Goal: Check status

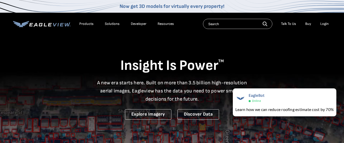
click at [326, 23] on div "Login" at bounding box center [324, 24] width 8 height 5
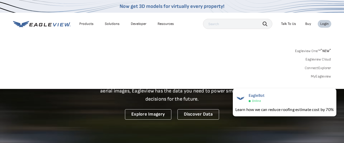
click at [313, 76] on link "MyEagleview" at bounding box center [321, 76] width 20 height 5
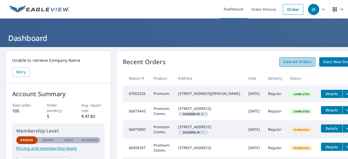
click at [283, 60] on span "View All Orders" at bounding box center [297, 62] width 28 height 6
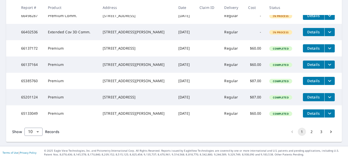
scroll to position [185, 0]
click at [309, 130] on button "2" at bounding box center [312, 132] width 8 height 8
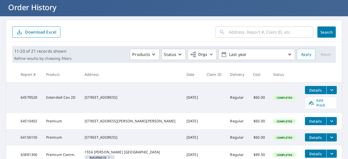
scroll to position [35, 0]
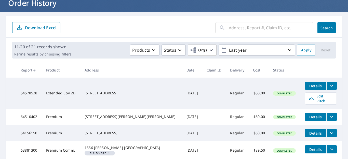
click at [29, 95] on td "64578528" at bounding box center [29, 93] width 25 height 31
click at [110, 94] on div "80 Ledgedale Rd Lake Ariel, PA 18436" at bounding box center [132, 93] width 94 height 5
click at [329, 86] on icon "filesDropdownBtn-64578528" at bounding box center [332, 86] width 6 height 6
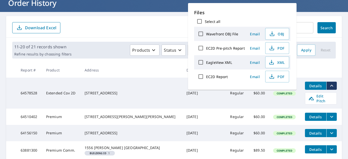
click at [222, 78] on label "EC2D Report" at bounding box center [217, 76] width 22 height 5
click at [206, 78] on input "EC2D Report" at bounding box center [200, 76] width 11 height 11
checkbox input "true"
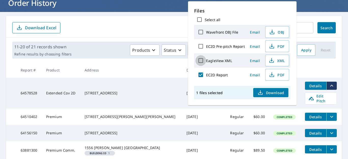
click at [201, 60] on input "EagleView XML" at bounding box center [200, 60] width 11 height 11
checkbox input "false"
click at [203, 73] on input "EC2D Report" at bounding box center [200, 75] width 11 height 11
checkbox input "false"
